Goal: Use online tool/utility: Utilize a website feature to perform a specific function

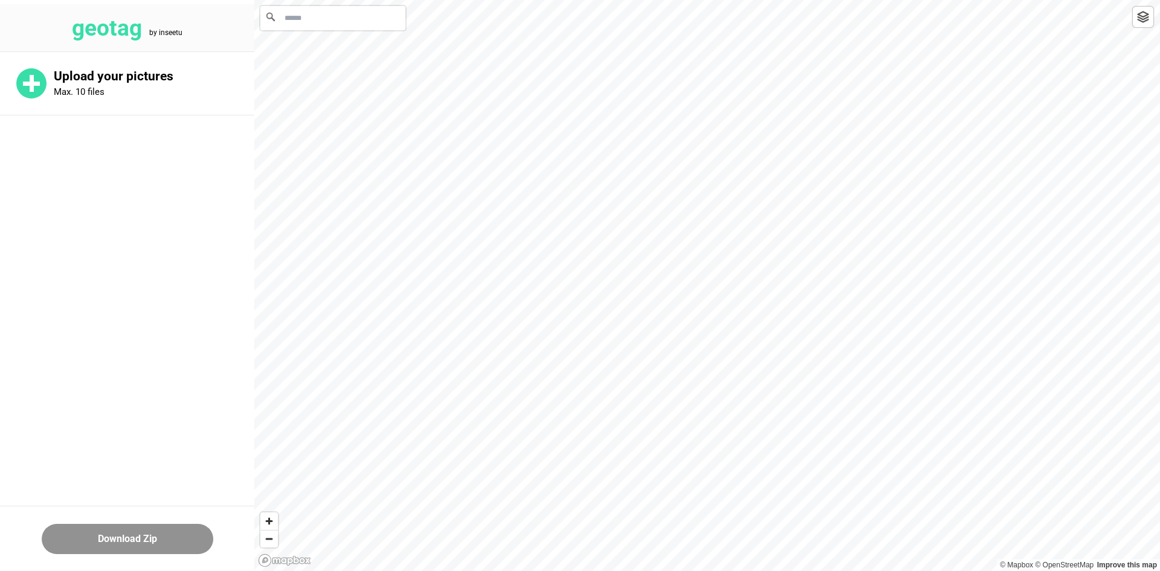
click at [366, 16] on input "Search" at bounding box center [332, 18] width 145 height 24
paste input "**********"
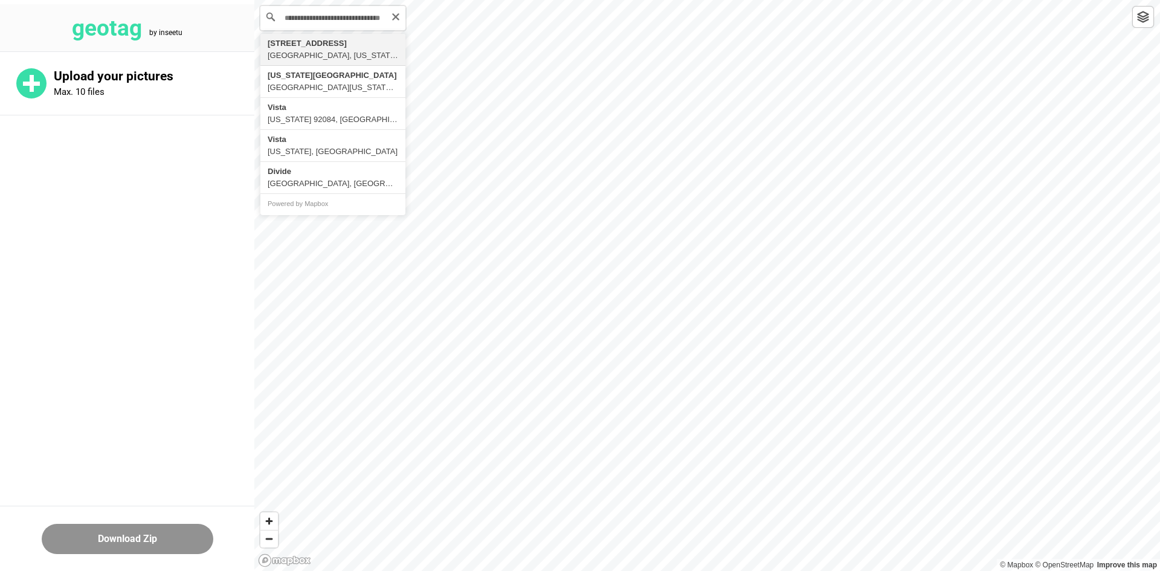
type input "**********"
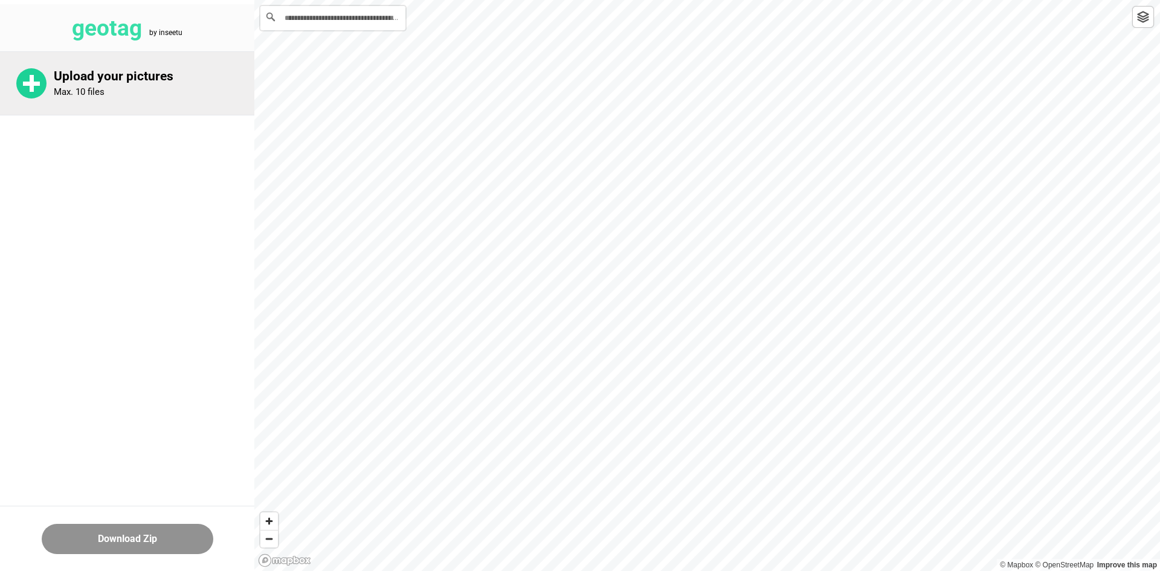
click at [151, 92] on div "Upload your pictures Max. 10 files" at bounding box center [154, 83] width 201 height 29
click at [184, 73] on p "Upload your pictures" at bounding box center [154, 76] width 201 height 15
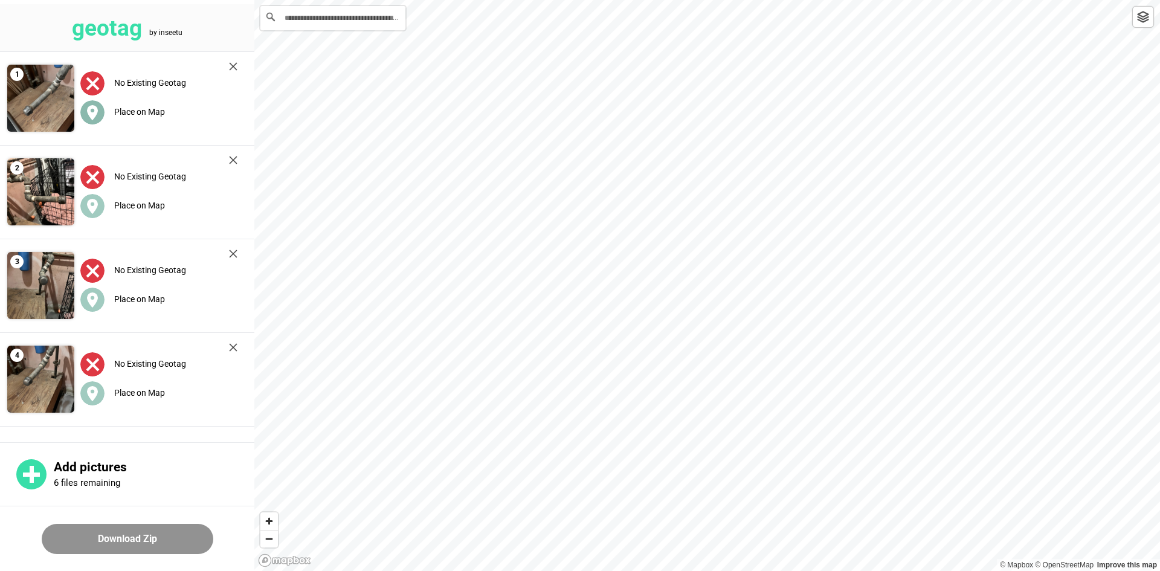
click at [120, 109] on label "Place on Map" at bounding box center [139, 112] width 51 height 10
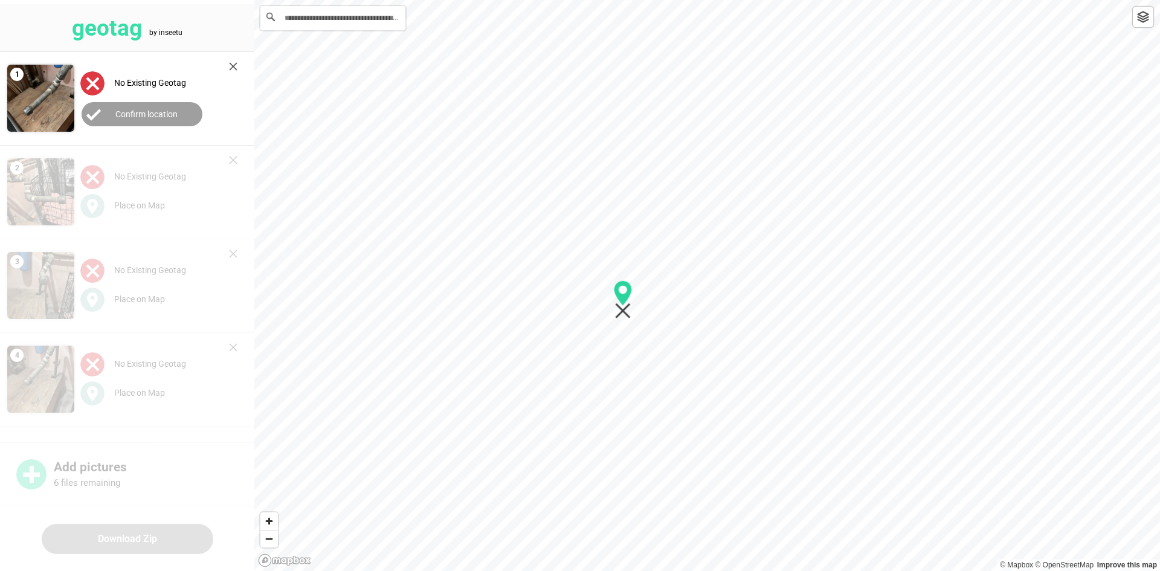
drag, startPoint x: 632, startPoint y: 341, endPoint x: 628, endPoint y: 314, distance: 27.5
click at [627, 312] on icon "Map marker" at bounding box center [623, 311] width 16 height 16
click at [628, 0] on div at bounding box center [707, 0] width 906 height 0
click at [151, 111] on label "Confirm location" at bounding box center [146, 114] width 62 height 10
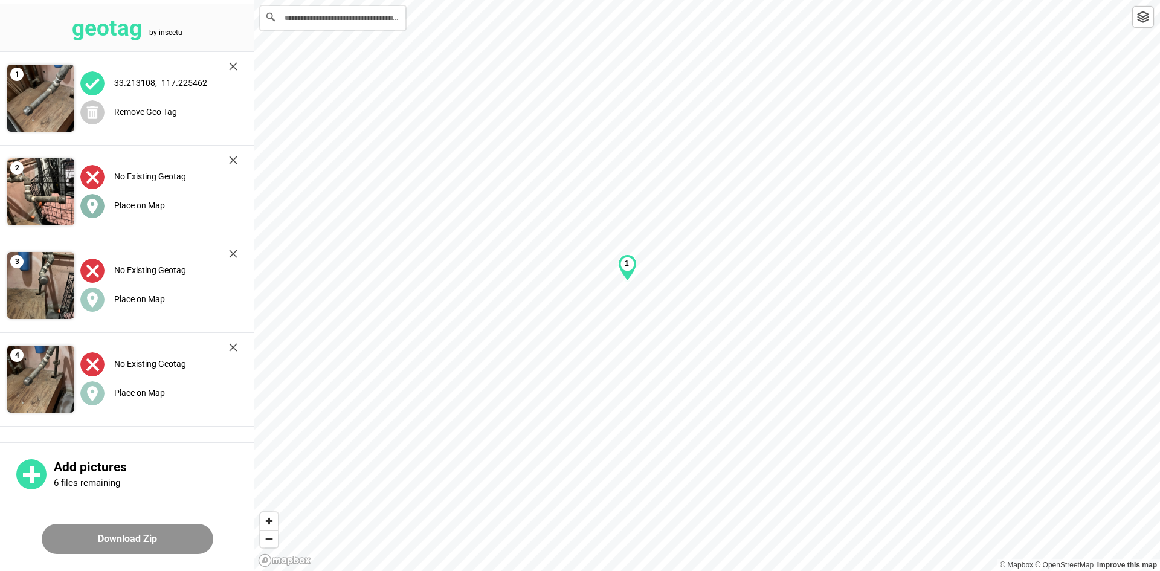
click at [131, 208] on label "Place on Map" at bounding box center [139, 206] width 51 height 10
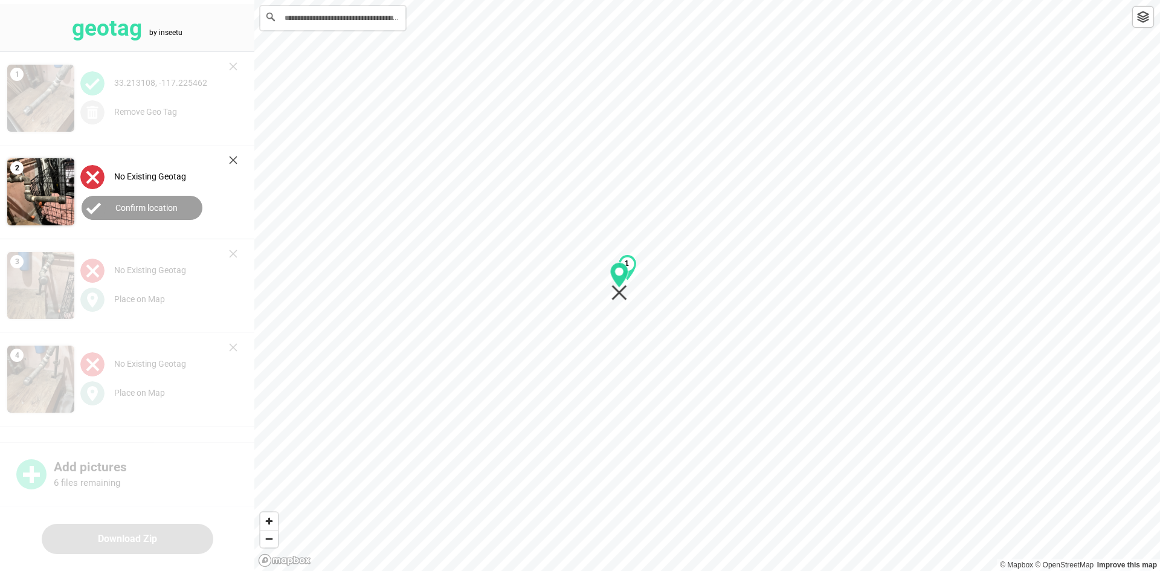
click at [616, 0] on div "1" at bounding box center [707, 0] width 906 height 0
click at [621, 290] on icon "Map marker" at bounding box center [620, 291] width 16 height 16
click at [127, 200] on button "Confirm location" at bounding box center [142, 208] width 121 height 24
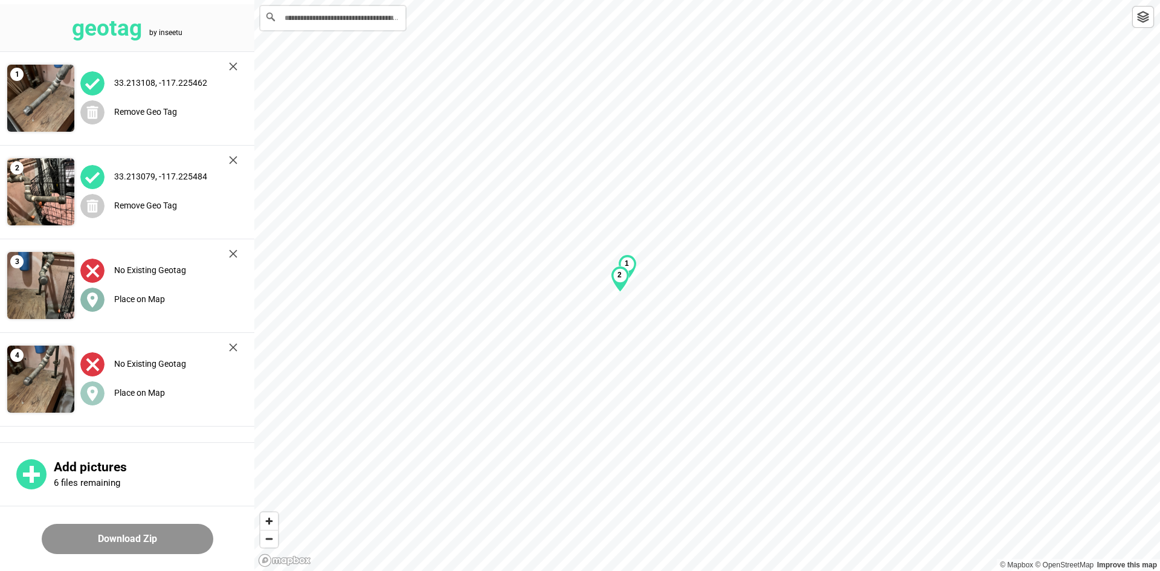
click at [126, 294] on label "Place on Map" at bounding box center [139, 299] width 51 height 10
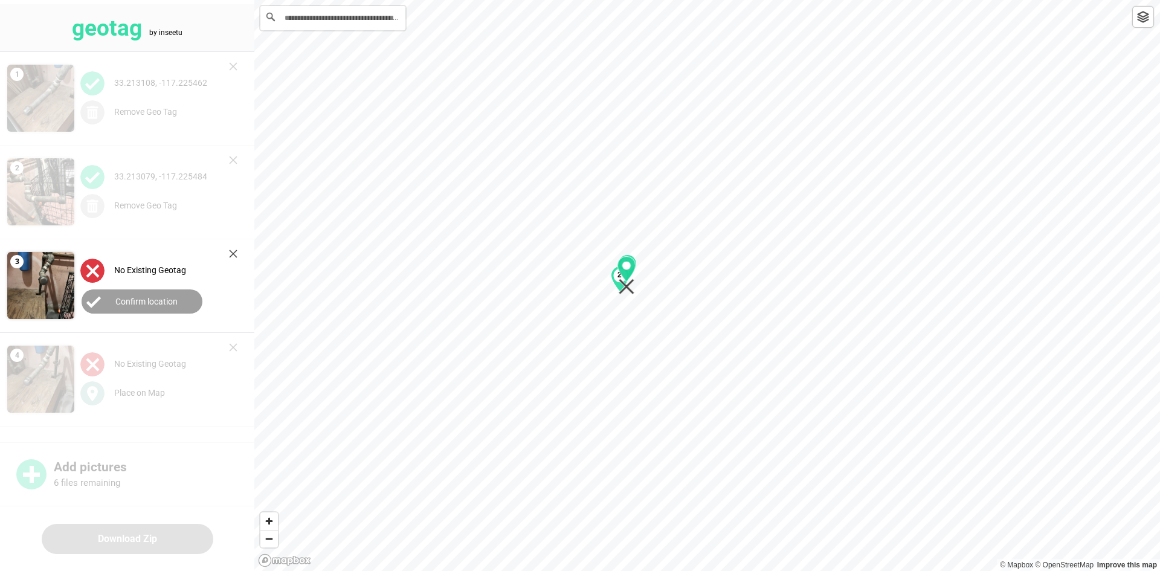
drag, startPoint x: 706, startPoint y: 298, endPoint x: 629, endPoint y: 288, distance: 77.3
click at [630, 288] on icon "Map marker" at bounding box center [626, 275] width 19 height 39
click at [184, 299] on button "Confirm location" at bounding box center [142, 301] width 121 height 24
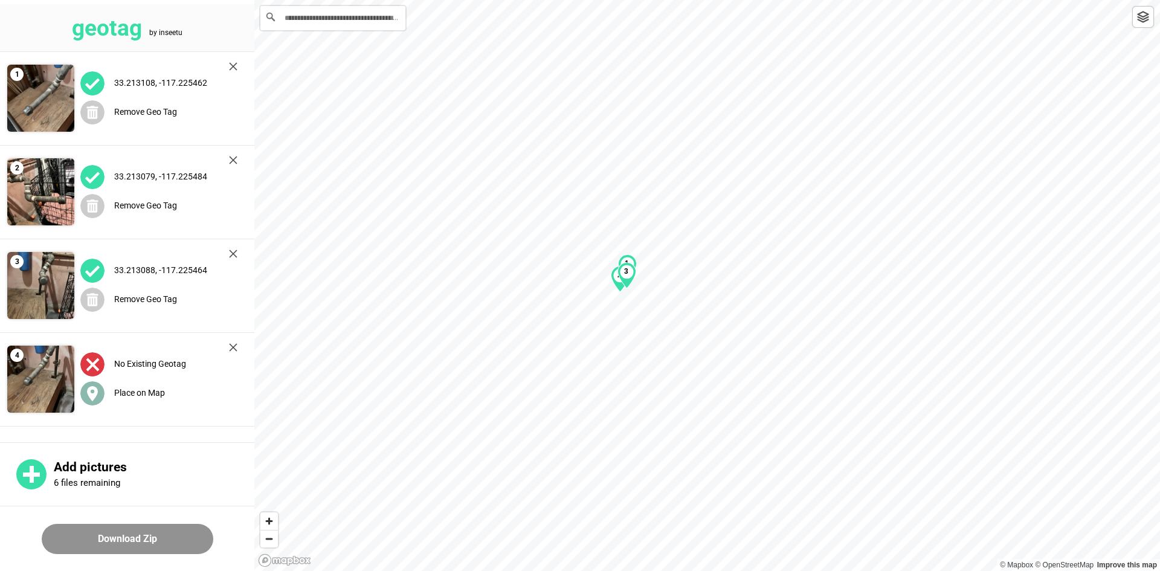
click at [144, 392] on label "Place on Map" at bounding box center [139, 393] width 51 height 10
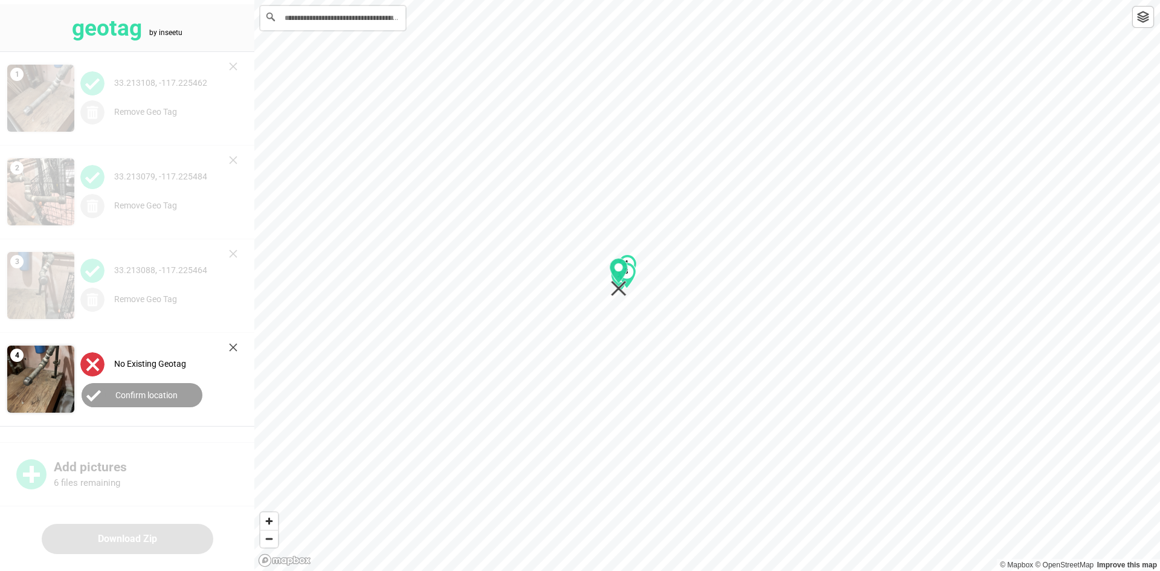
drag, startPoint x: 710, startPoint y: 300, endPoint x: 622, endPoint y: 291, distance: 88.7
click at [621, 0] on div "1 2 3" at bounding box center [707, 0] width 906 height 0
click at [173, 393] on label "Confirm location" at bounding box center [146, 395] width 62 height 10
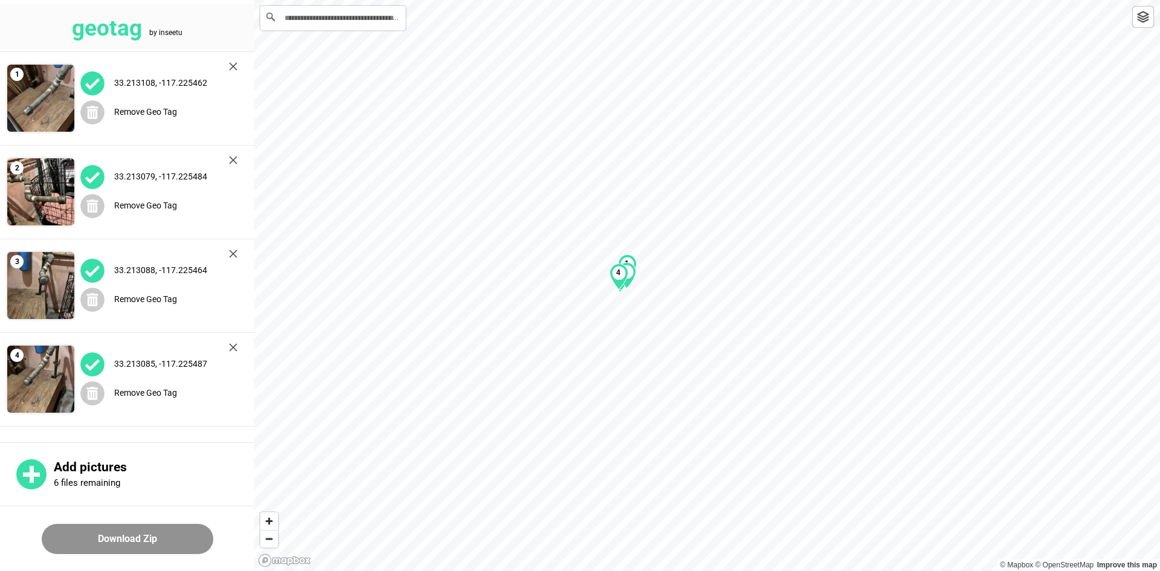
click at [165, 538] on button "Download Zip" at bounding box center [128, 539] width 172 height 30
click at [149, 122] on div "Remove Geo Tag" at bounding box center [158, 112] width 157 height 25
click at [149, 122] on div "Place on Map" at bounding box center [158, 112] width 157 height 25
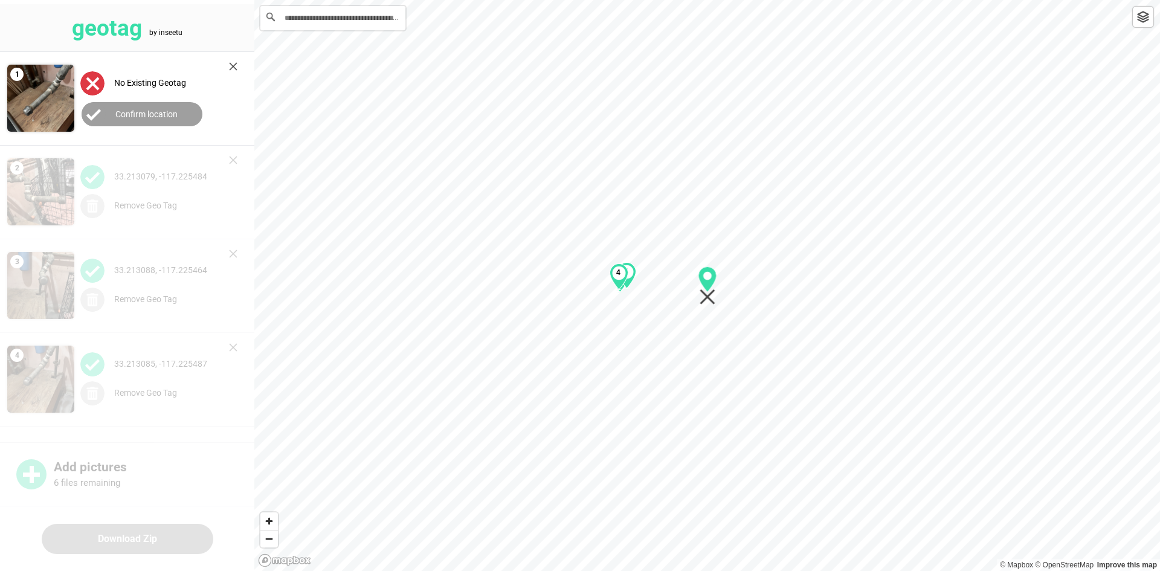
click at [150, 118] on button "Confirm location" at bounding box center [142, 114] width 121 height 24
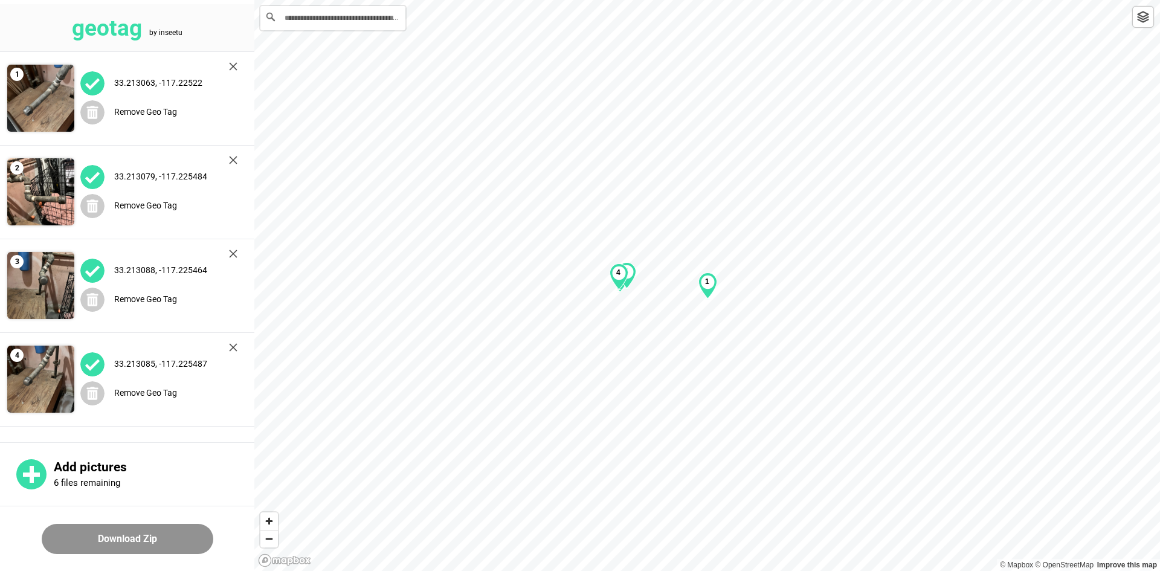
click at [236, 69] on img at bounding box center [233, 66] width 8 height 8
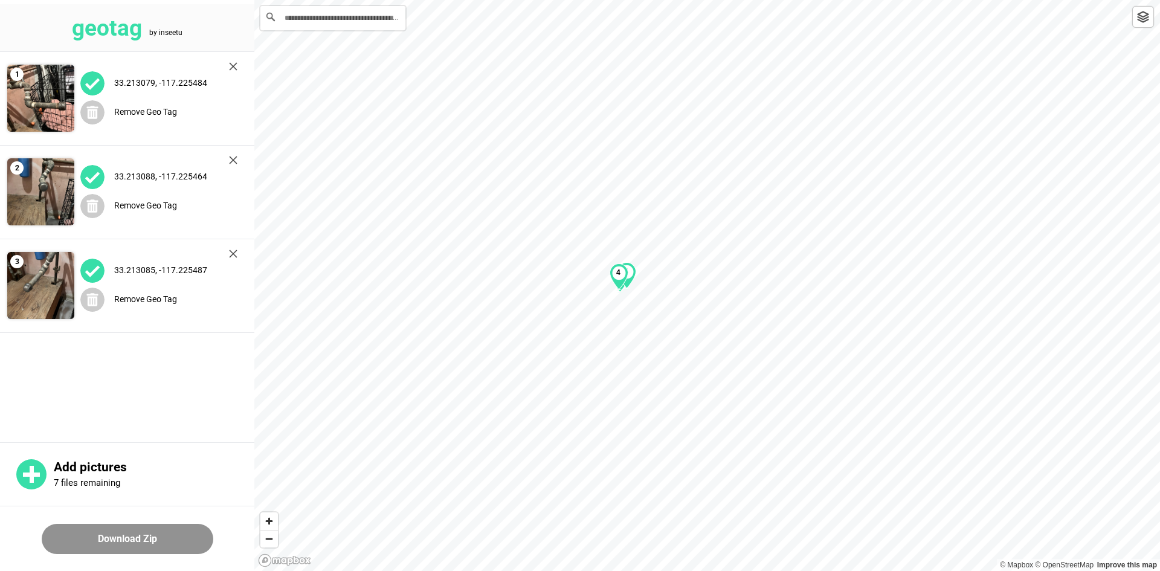
click at [236, 69] on img at bounding box center [233, 66] width 8 height 8
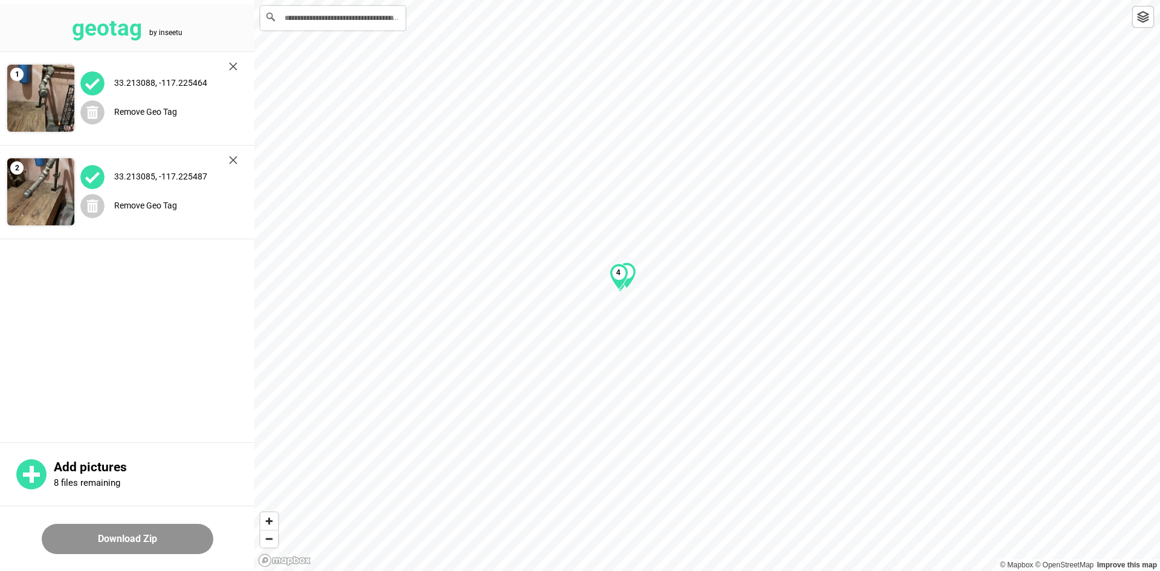
click at [236, 69] on img at bounding box center [233, 66] width 8 height 8
click at [236, 156] on img at bounding box center [233, 160] width 8 height 8
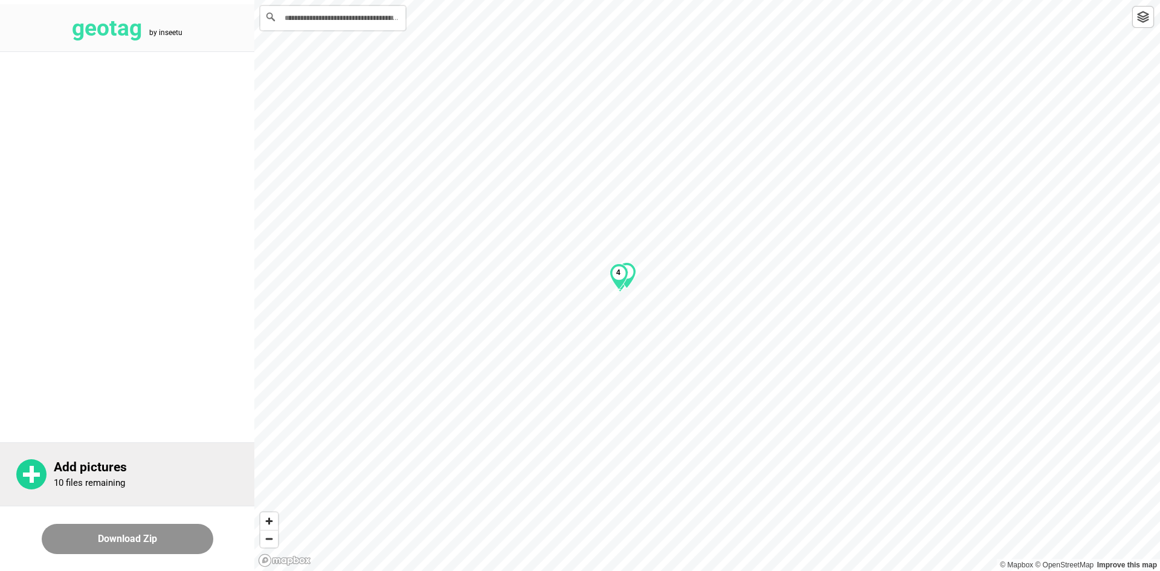
click at [140, 463] on p "Add pictures" at bounding box center [154, 467] width 201 height 15
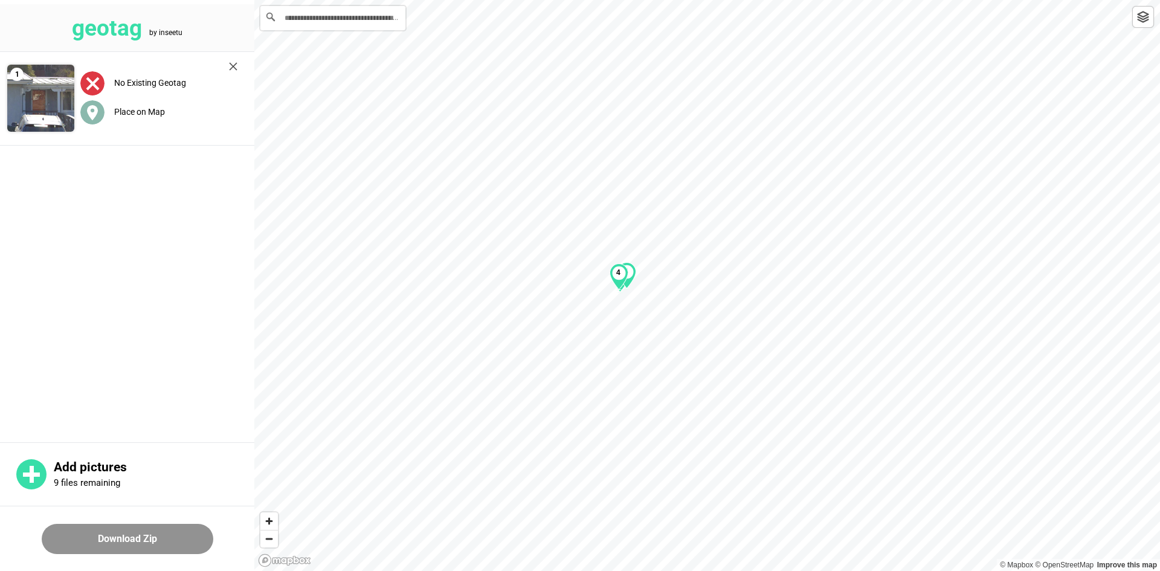
click at [146, 112] on label "Place on Map" at bounding box center [139, 112] width 51 height 10
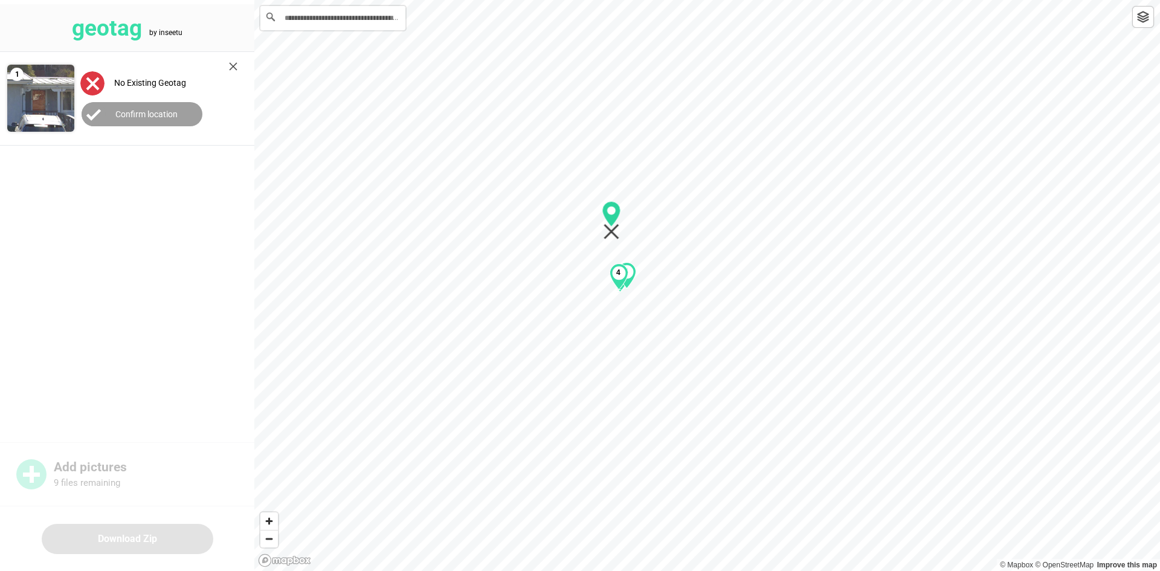
drag, startPoint x: 716, startPoint y: 300, endPoint x: 620, endPoint y: 233, distance: 117.5
click at [620, 233] on icon "Map marker" at bounding box center [611, 220] width 19 height 39
click at [158, 111] on label "Confirm location" at bounding box center [146, 114] width 62 height 10
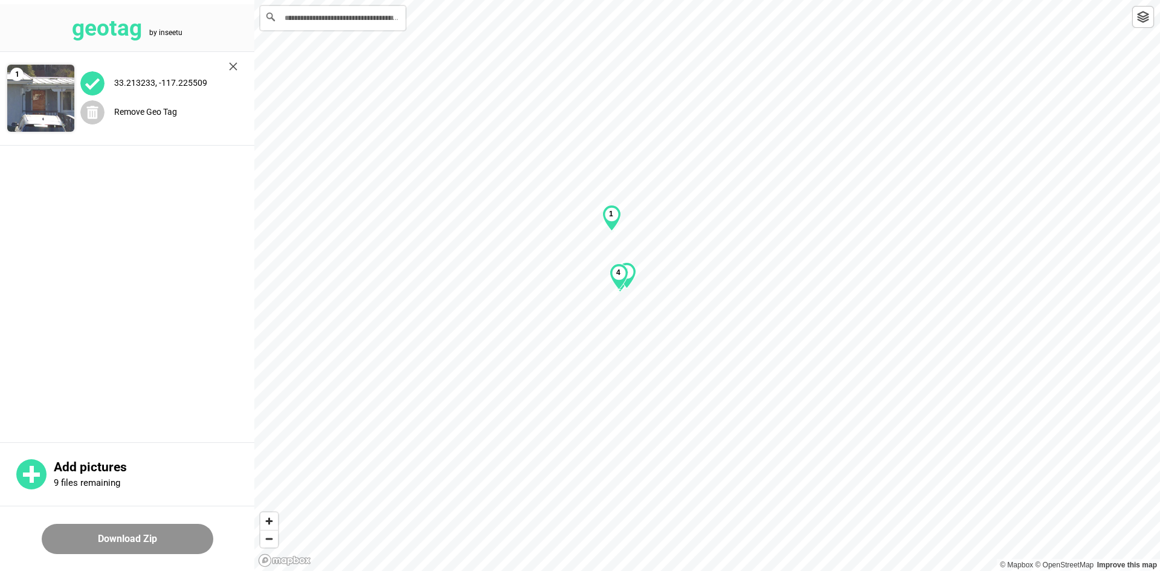
click at [193, 542] on button "Download Zip" at bounding box center [128, 539] width 172 height 30
drag, startPoint x: 0, startPoint y: 331, endPoint x: 83, endPoint y: 257, distance: 110.9
click at [0, 327] on main "1 33.213233, -117.225509 Remove Geo Tag" at bounding box center [127, 245] width 254 height 387
